Goal: Task Accomplishment & Management: Manage account settings

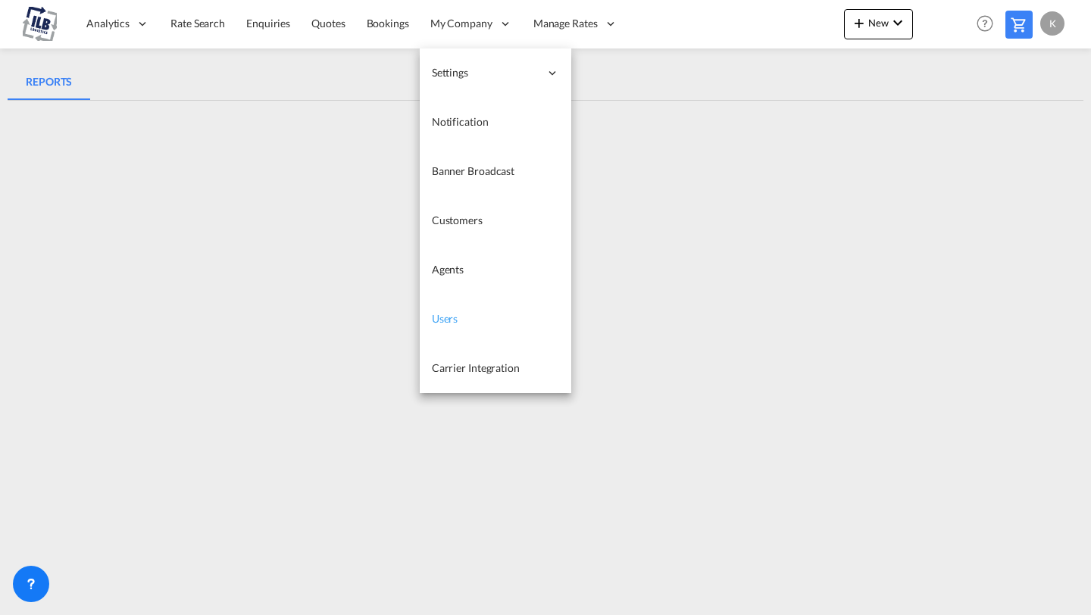
click at [456, 316] on link "Users" at bounding box center [496, 319] width 152 height 49
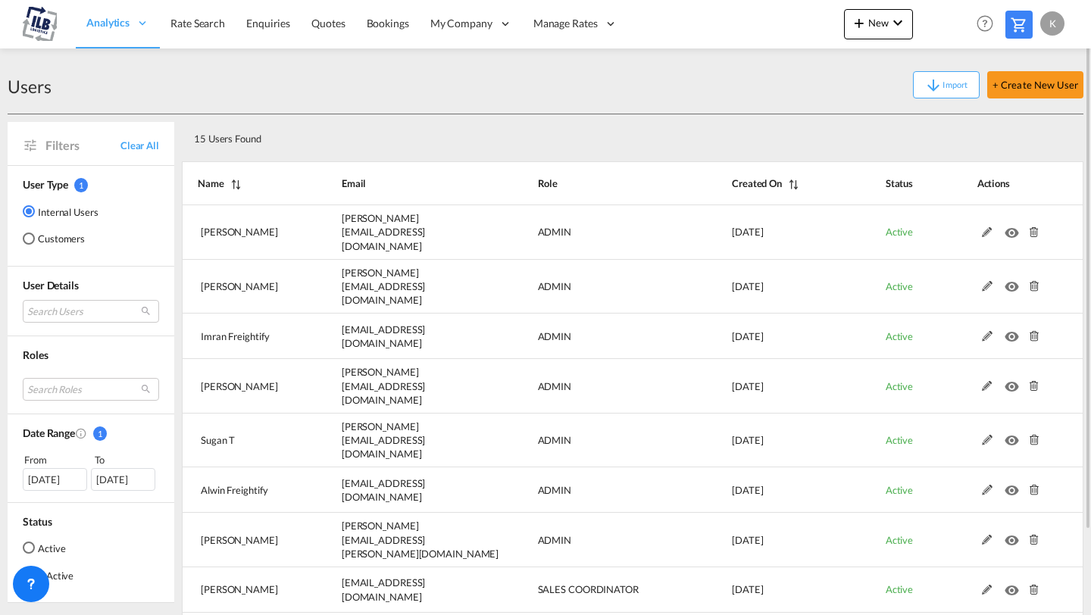
click at [361, 128] on div "15 Users Found" at bounding box center [588, 135] width 801 height 31
click at [61, 239] on md-radio-button "Customers" at bounding box center [61, 238] width 76 height 15
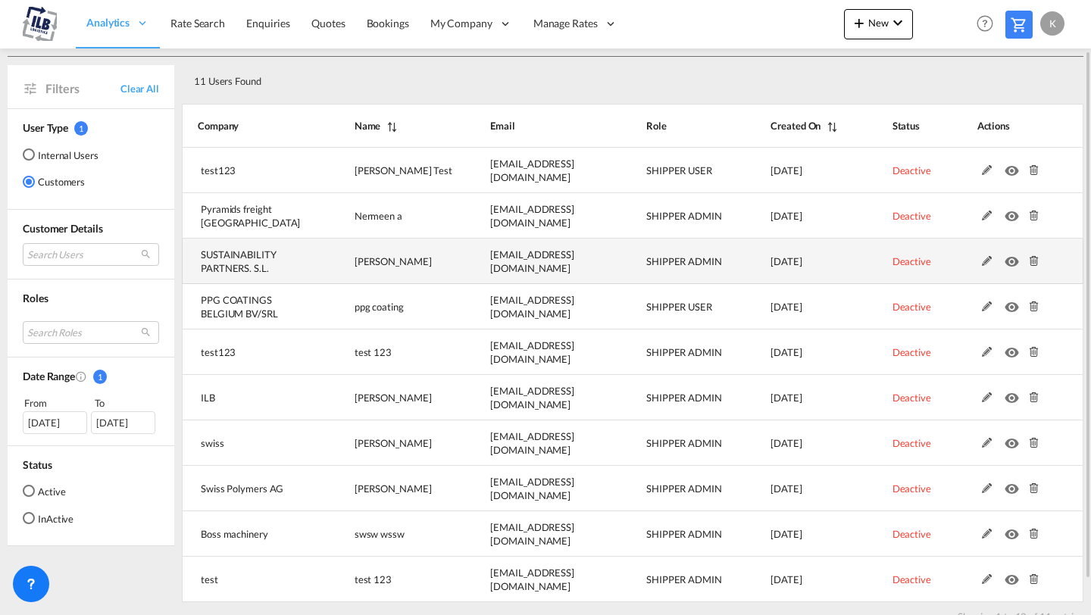
scroll to position [58, 0]
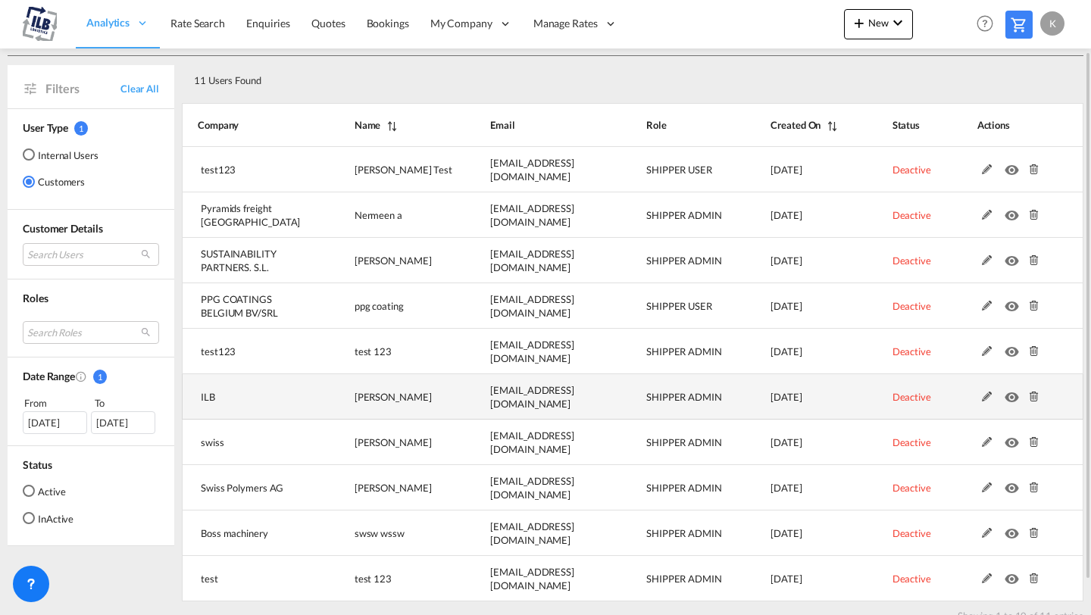
click at [985, 398] on md-icon at bounding box center [987, 397] width 20 height 11
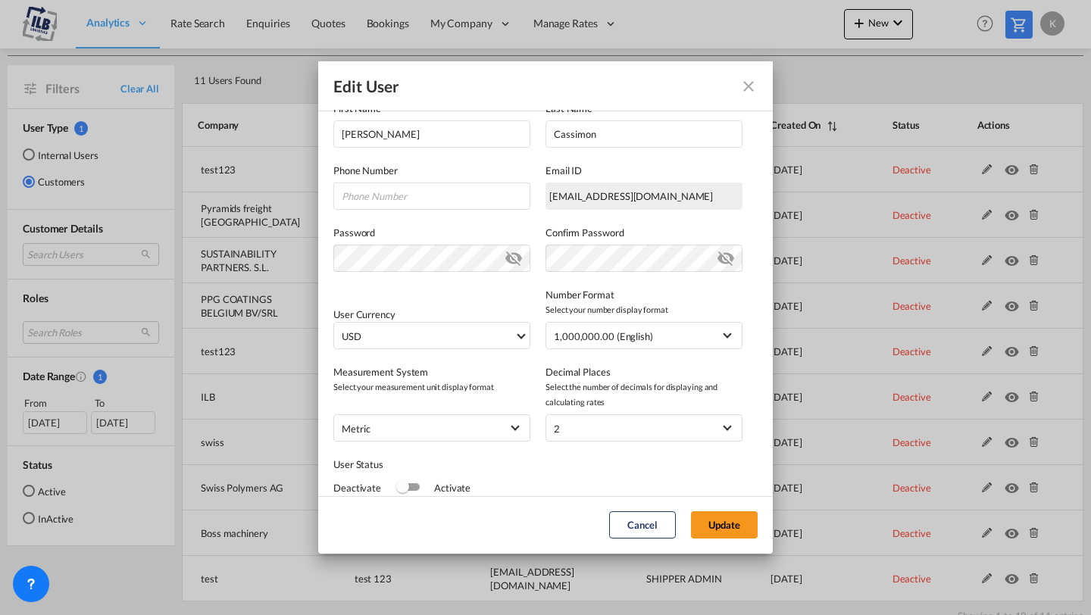
scroll to position [234, 0]
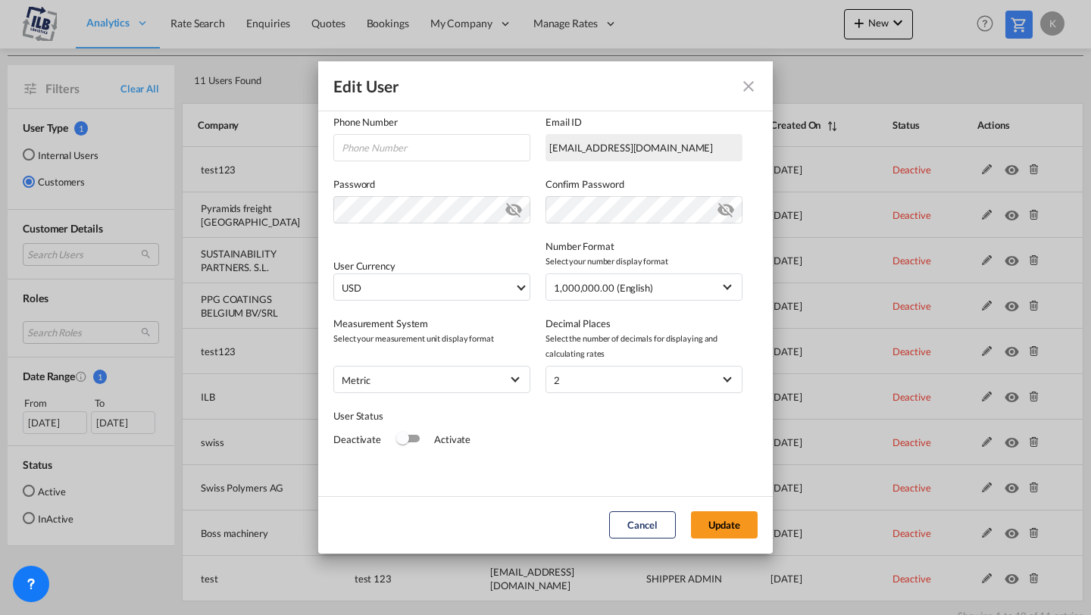
click at [411, 441] on div "Switch 1" at bounding box center [408, 439] width 23 height 8
click at [714, 520] on button "Update" at bounding box center [724, 524] width 67 height 27
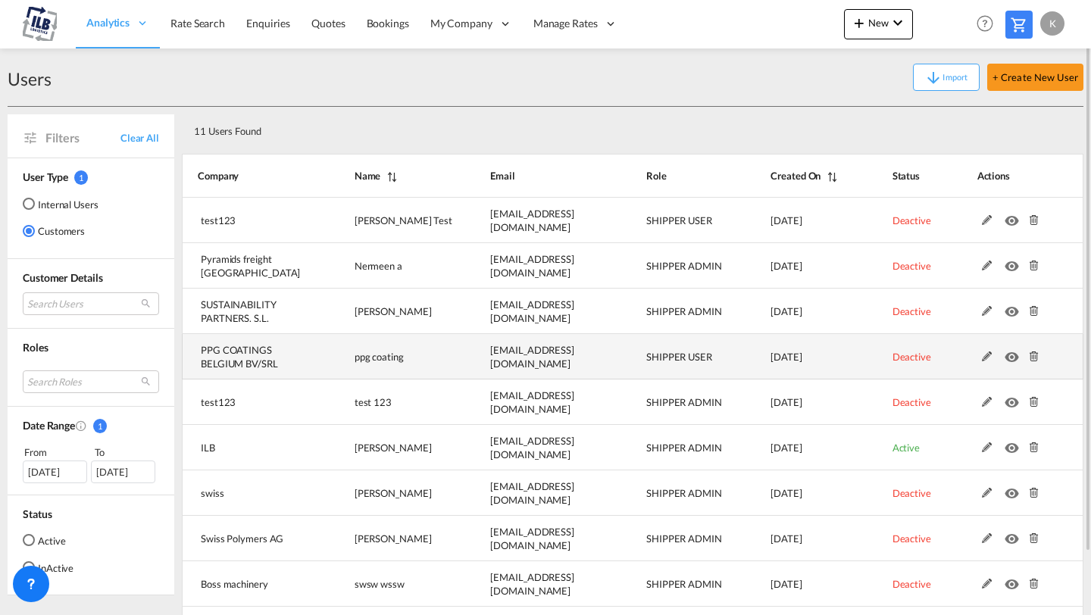
scroll to position [5, 0]
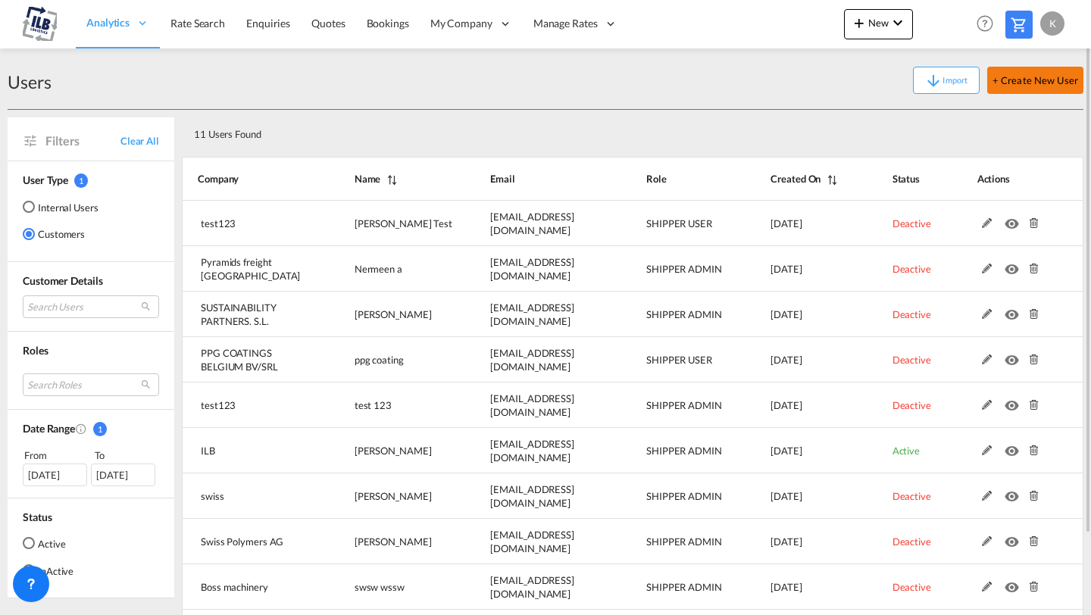
click at [1020, 77] on button "+ Create New User" at bounding box center [1035, 80] width 96 height 27
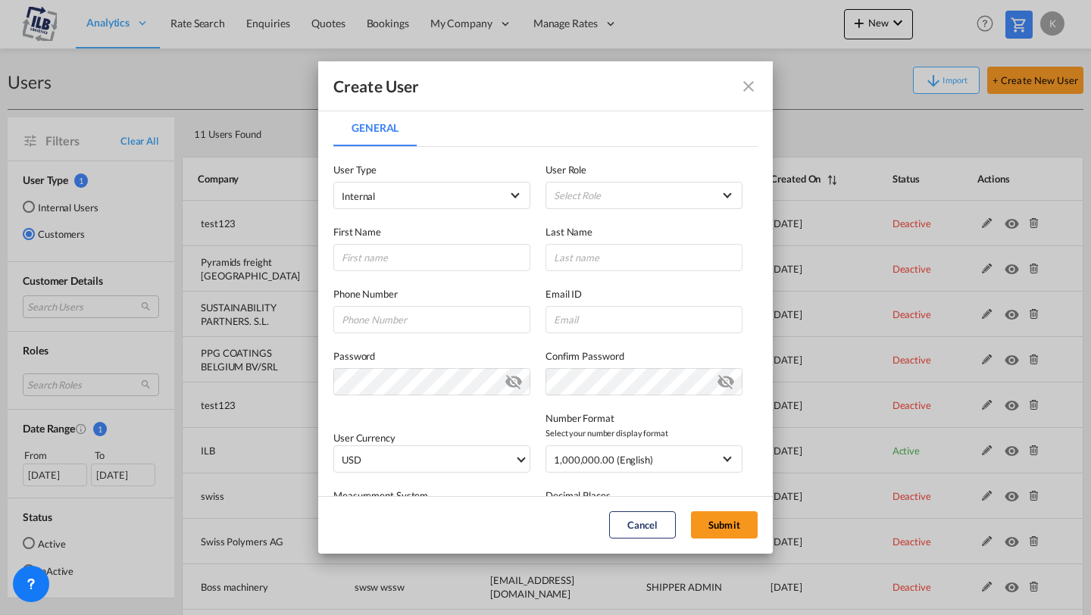
click at [461, 210] on div "First Name Last Name" at bounding box center [545, 240] width 424 height 62
click at [458, 206] on md-select "Internal Internal Customer" at bounding box center [431, 195] width 197 height 27
click at [417, 238] on md-option "Customer" at bounding box center [433, 232] width 205 height 36
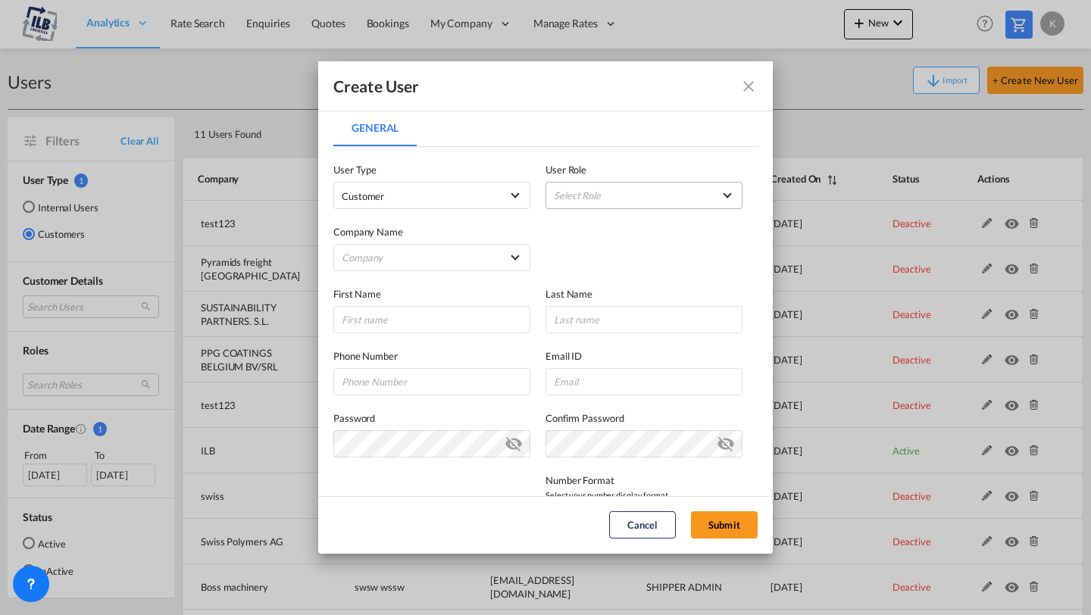
click at [587, 192] on md-select "Select Role BCO GLOBAL SHIPPER ADMIN GLOBAL SHIPPER TRACK GLOBAL SHIPPER USER G…" at bounding box center [643, 195] width 197 height 27
click at [512, 122] on md-backdrop at bounding box center [545, 307] width 1091 height 615
click at [749, 89] on md-icon "icon-close fg-AAA8AD" at bounding box center [748, 86] width 18 height 18
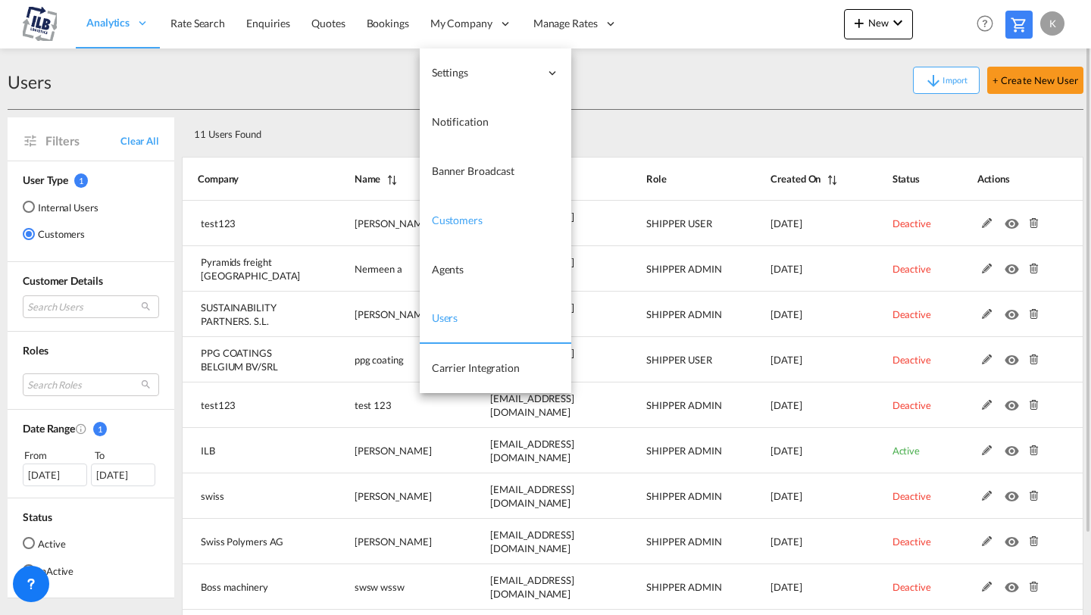
click at [447, 228] on link "Customers" at bounding box center [496, 220] width 152 height 49
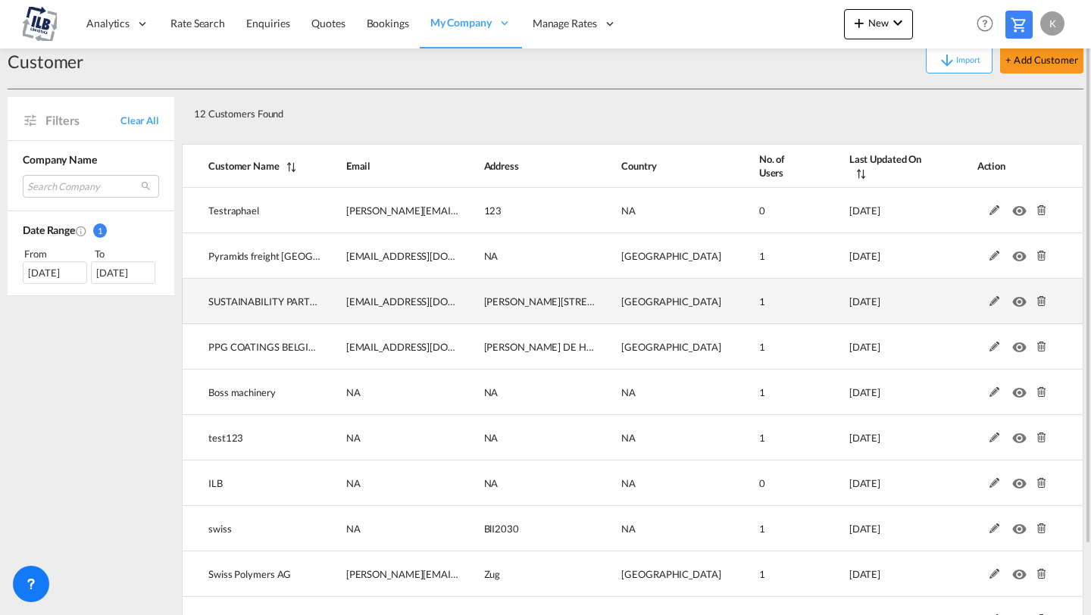
scroll to position [22, 0]
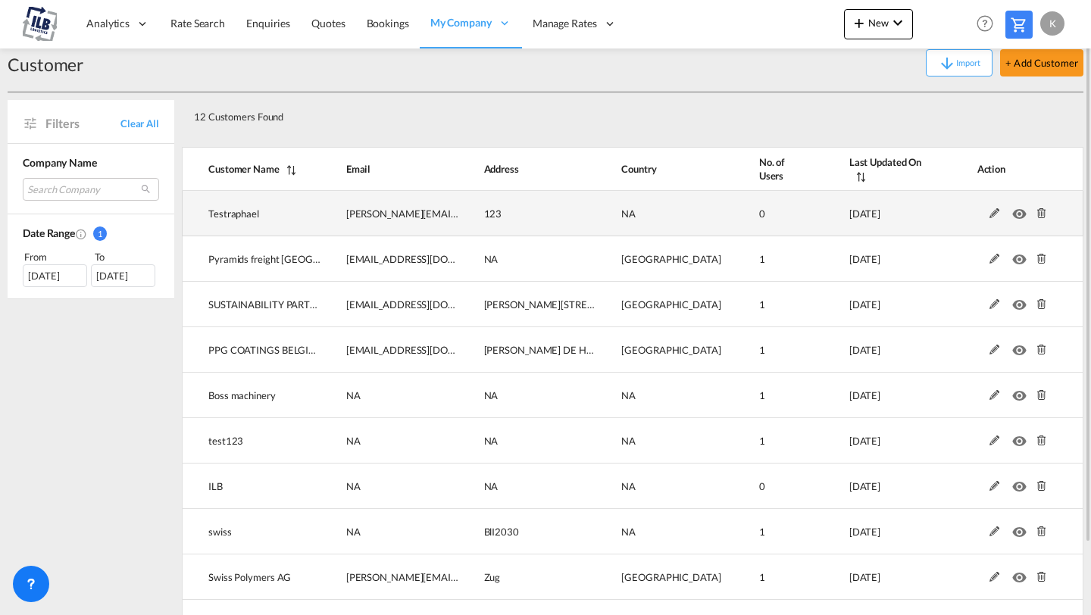
click at [993, 215] on md-icon at bounding box center [995, 213] width 20 height 11
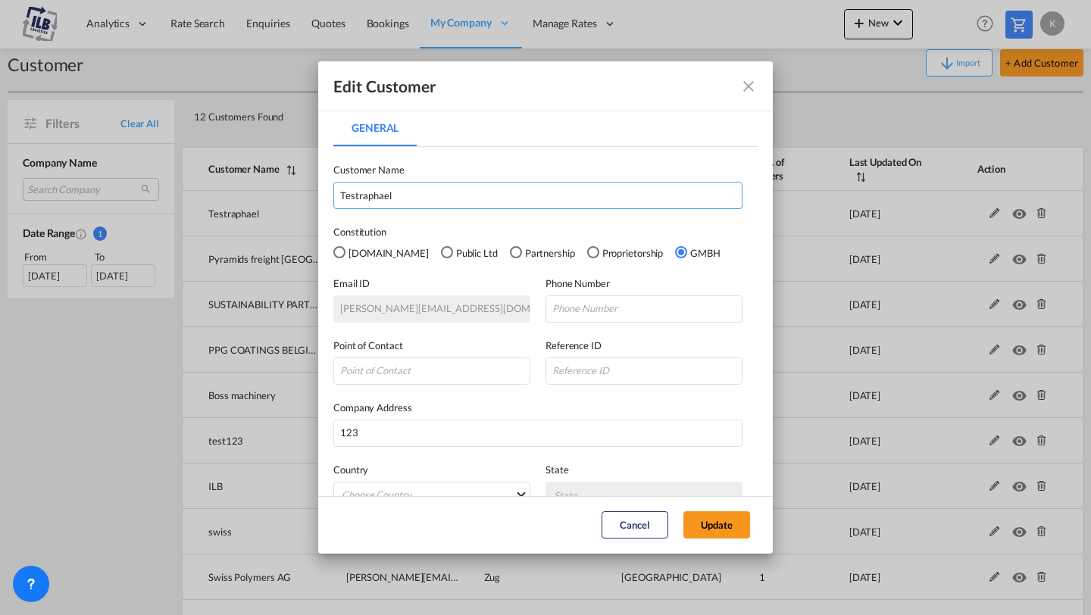
drag, startPoint x: 407, startPoint y: 195, endPoint x: 341, endPoint y: 192, distance: 66.0
click at [341, 193] on input "Testraphael" at bounding box center [537, 195] width 409 height 27
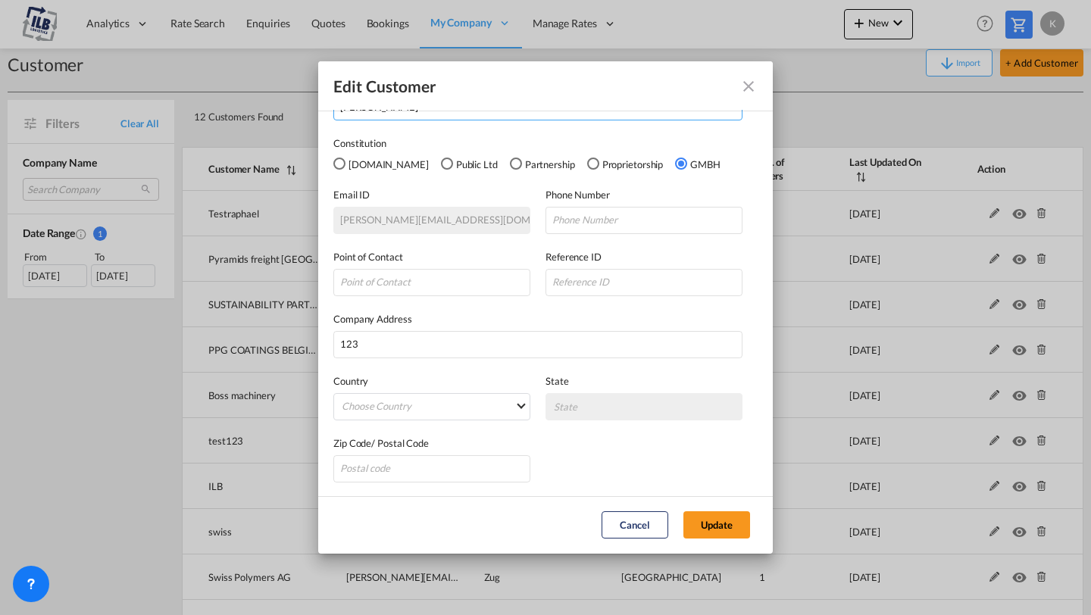
scroll to position [90, 0]
type input "Raphael"
click at [439, 283] on input "General General ..." at bounding box center [431, 280] width 197 height 27
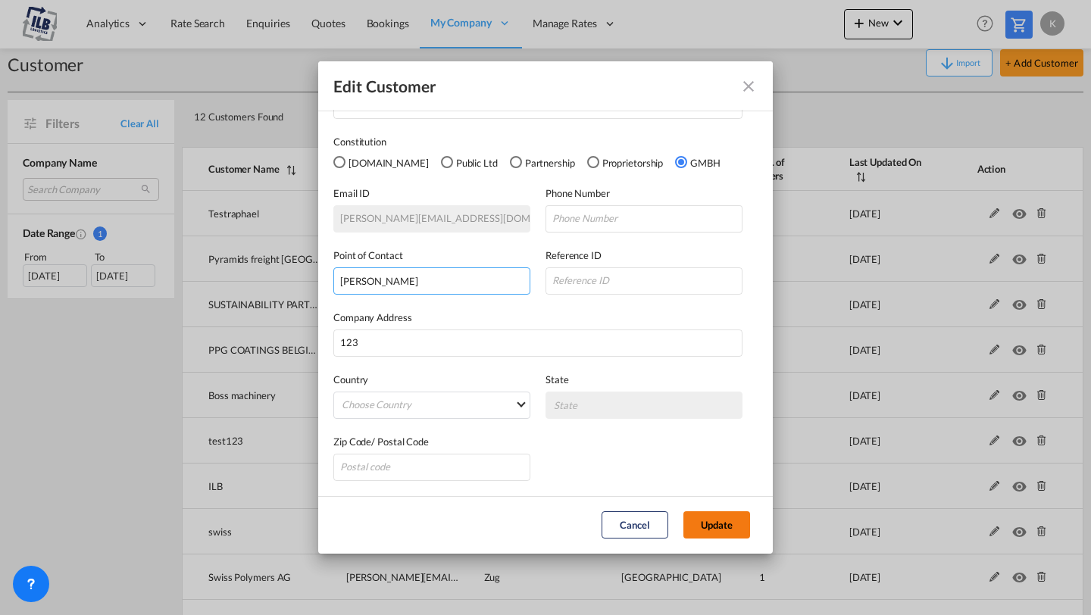
type input "Raphael"
click at [737, 526] on button "Update" at bounding box center [716, 524] width 67 height 27
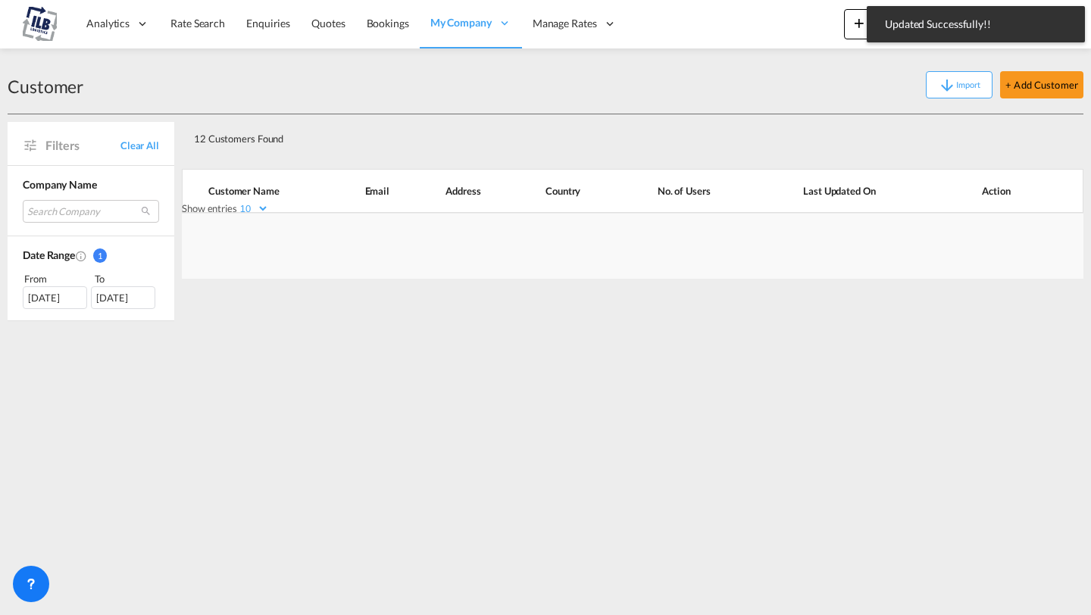
scroll to position [0, 0]
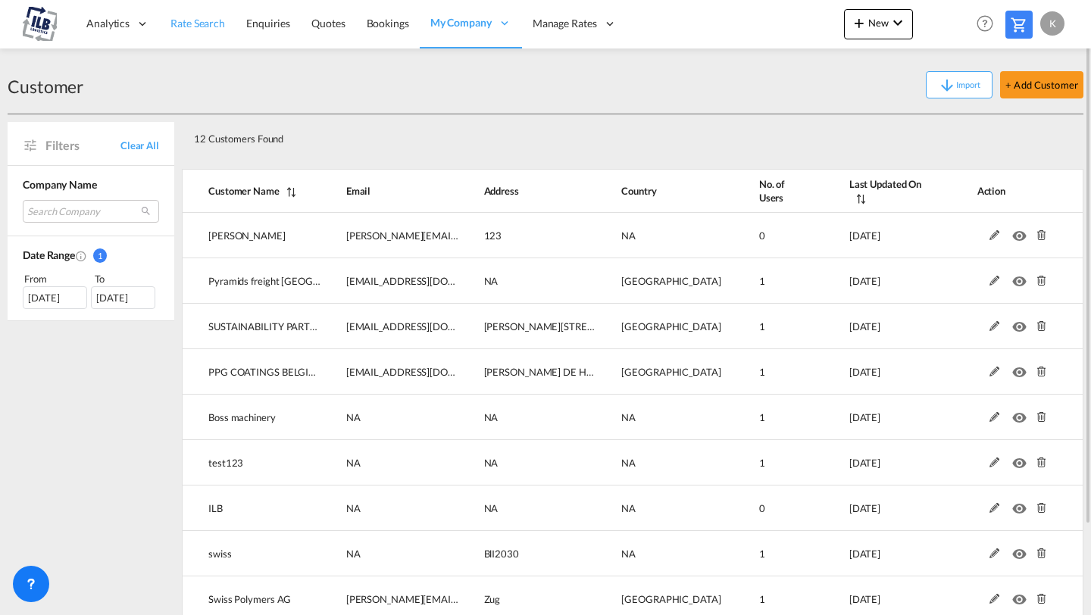
click at [197, 23] on span "Rate Search" at bounding box center [197, 23] width 55 height 13
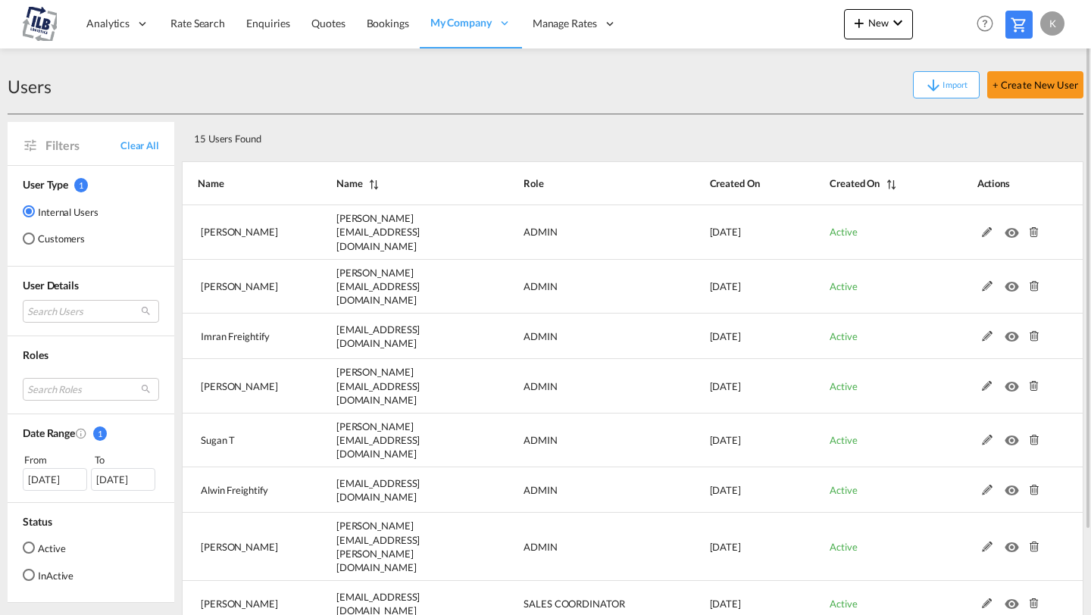
click at [62, 235] on md-radio-button "Customers" at bounding box center [61, 238] width 76 height 15
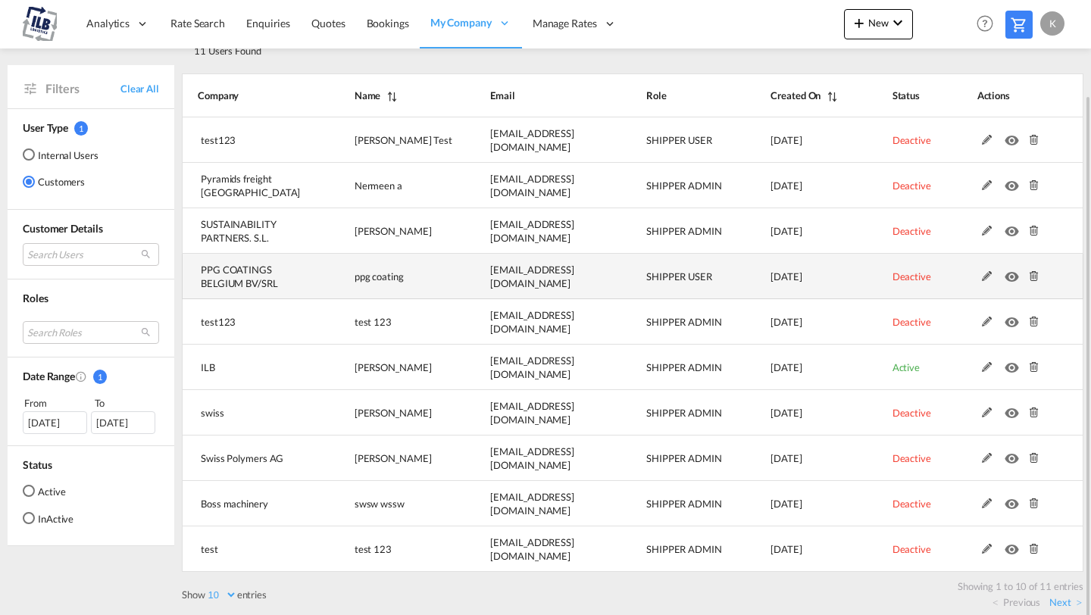
scroll to position [98, 0]
